Goal: Task Accomplishment & Management: Use online tool/utility

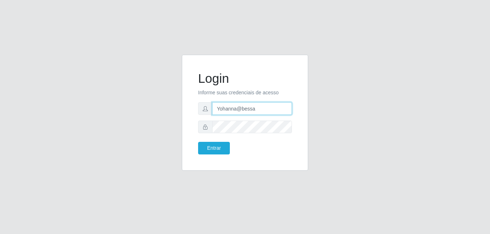
click at [258, 109] on input "Yohanna@bessa" at bounding box center [252, 108] width 80 height 13
type input "Y"
type input "anaPat@B9"
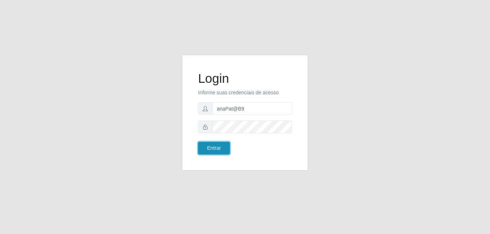
click at [212, 148] on button "Entrar" at bounding box center [214, 148] width 32 height 13
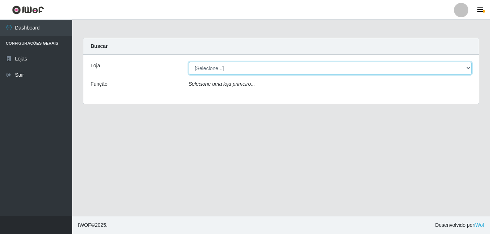
click at [470, 66] on select "[Selecione...] Bemais Supermercados - B9 Bessa" at bounding box center [330, 68] width 283 height 13
select select "410"
click at [189, 62] on select "[Selecione...] Bemais Supermercados - B9 Bessa" at bounding box center [330, 68] width 283 height 13
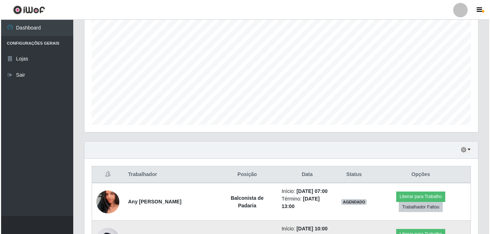
scroll to position [212, 0]
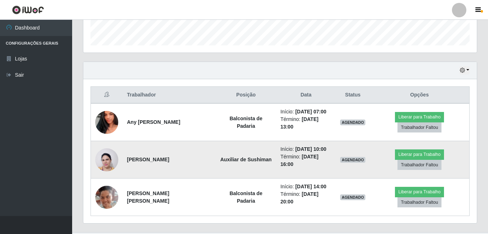
click at [100, 151] on img at bounding box center [106, 160] width 23 height 31
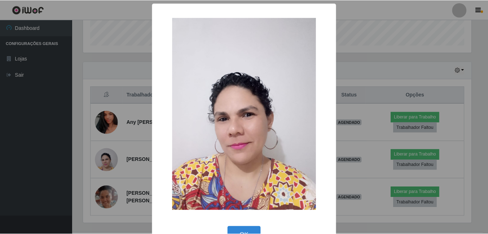
scroll to position [22, 0]
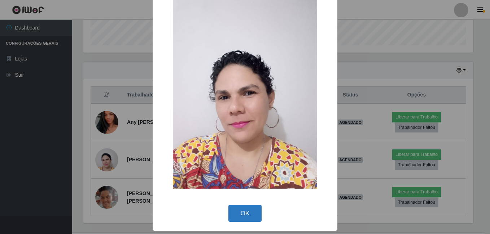
click at [251, 207] on button "OK" at bounding box center [245, 213] width 34 height 17
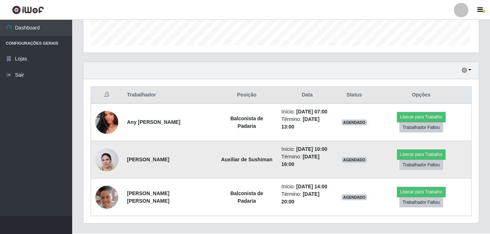
scroll to position [150, 394]
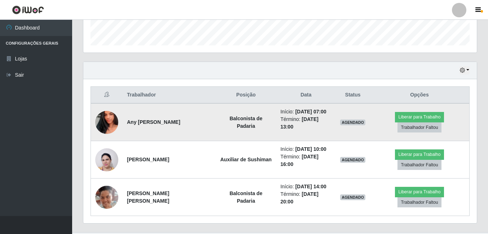
click at [113, 119] on img at bounding box center [106, 122] width 23 height 41
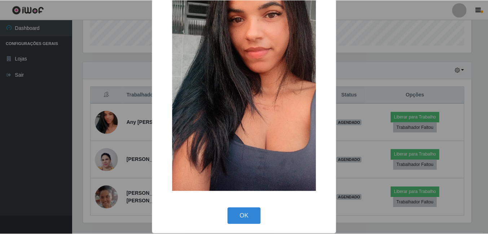
scroll to position [85, 0]
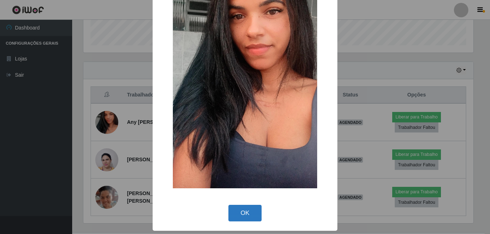
click at [250, 205] on button "OK" at bounding box center [245, 213] width 34 height 17
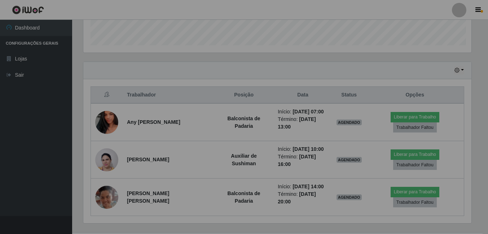
scroll to position [150, 394]
